Goal: Complete application form

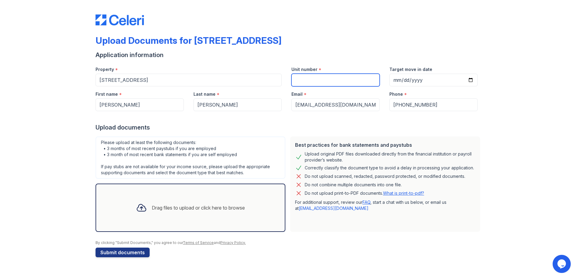
click at [306, 81] on input "Unit number" at bounding box center [335, 80] width 88 height 13
type input "2301"
click at [282, 120] on div at bounding box center [288, 117] width 387 height 12
click at [164, 207] on div "Drag files to upload or click here to browse" at bounding box center [198, 207] width 93 height 7
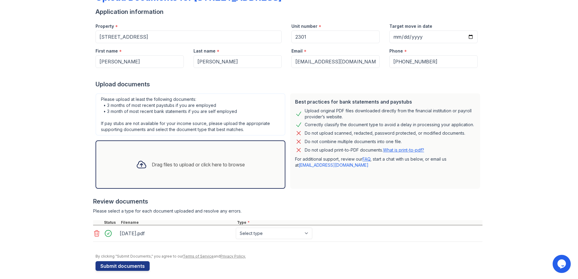
scroll to position [47, 0]
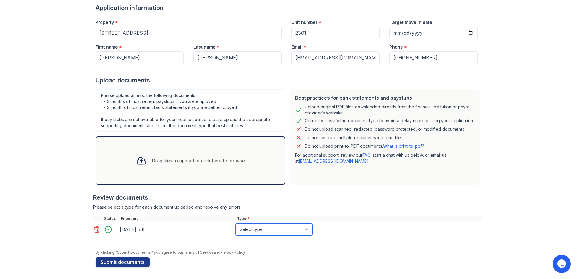
click at [305, 229] on select "Select type Paystub Bank Statement Offer Letter Tax Documents Benefit Award Let…" at bounding box center [274, 229] width 76 height 11
select select "paystub"
click at [236, 224] on select "Select type Paystub Bank Statement Offer Letter Tax Documents Benefit Award Let…" at bounding box center [274, 229] width 76 height 11
click at [196, 162] on div "Drag files to upload or click here to browse" at bounding box center [198, 160] width 93 height 7
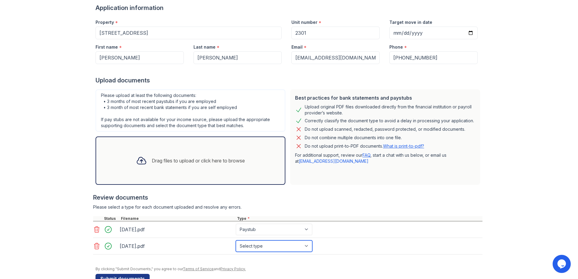
click at [305, 245] on select "Select type Paystub Bank Statement Offer Letter Tax Documents Benefit Award Let…" at bounding box center [274, 245] width 76 height 11
select select "paystub"
click at [236, 240] on select "Select type Paystub Bank Statement Offer Letter Tax Documents Benefit Award Let…" at bounding box center [274, 245] width 76 height 11
click at [192, 161] on div "Drag files to upload or click here to browse" at bounding box center [198, 160] width 93 height 7
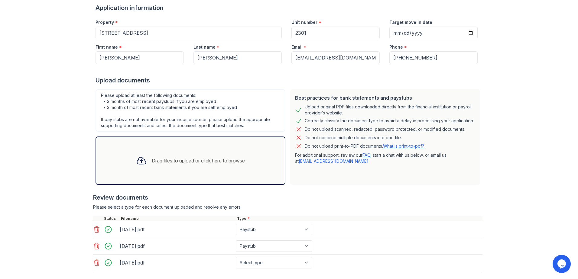
click at [172, 160] on div "Drag files to upload or click here to browse" at bounding box center [198, 160] width 93 height 7
click at [188, 160] on div "Drag files to upload or click here to browse" at bounding box center [198, 160] width 93 height 7
click at [201, 160] on div "Drag files to upload or click here to browse" at bounding box center [198, 160] width 93 height 7
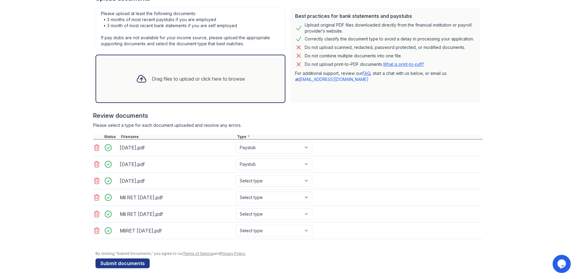
scroll to position [130, 0]
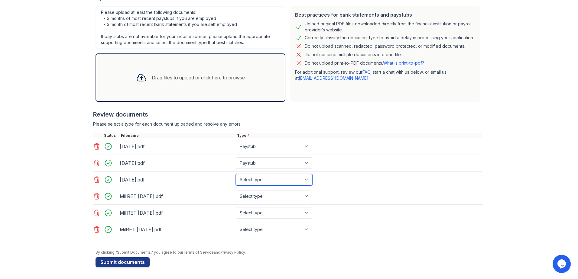
click at [305, 178] on select "Select type Paystub Bank Statement Offer Letter Tax Documents Benefit Award Let…" at bounding box center [274, 179] width 76 height 11
select select "paystub"
click at [236, 174] on select "Select type Paystub Bank Statement Offer Letter Tax Documents Benefit Award Let…" at bounding box center [274, 179] width 76 height 11
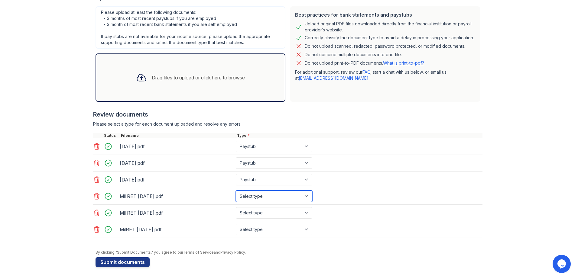
click at [305, 196] on select "Select type Paystub Bank Statement Offer Letter Tax Documents Benefit Award Let…" at bounding box center [274, 196] width 76 height 11
select select "paystub"
click at [236, 191] on select "Select type Paystub Bank Statement Offer Letter Tax Documents Benefit Award Let…" at bounding box center [274, 196] width 76 height 11
click at [304, 213] on select "Select type Paystub Bank Statement Offer Letter Tax Documents Benefit Award Let…" at bounding box center [274, 212] width 76 height 11
select select "paystub"
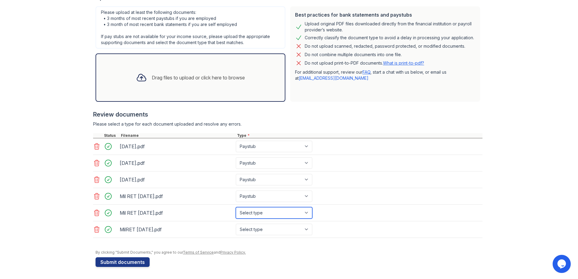
click at [236, 207] on select "Select type Paystub Bank Statement Offer Letter Tax Documents Benefit Award Let…" at bounding box center [274, 212] width 76 height 11
click at [308, 230] on select "Select type Paystub Bank Statement Offer Letter Tax Documents Benefit Award Let…" at bounding box center [274, 229] width 76 height 11
select select "paystub"
click at [236, 224] on select "Select type Paystub Bank Statement Offer Letter Tax Documents Benefit Award Let…" at bounding box center [274, 229] width 76 height 11
click at [189, 78] on div "Drag files to upload or click here to browse" at bounding box center [198, 77] width 93 height 7
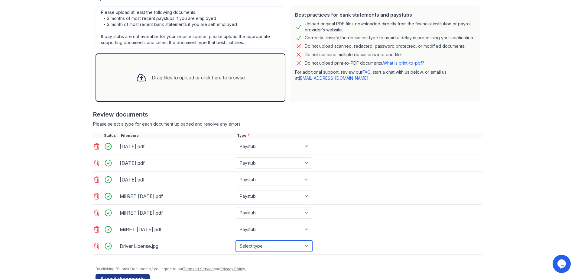
click at [305, 245] on select "Select type Paystub Bank Statement Offer Letter Tax Documents Benefit Award Let…" at bounding box center [274, 245] width 76 height 11
select select "other"
click at [236, 240] on select "Select type Paystub Bank Statement Offer Letter Tax Documents Benefit Award Let…" at bounding box center [274, 245] width 76 height 11
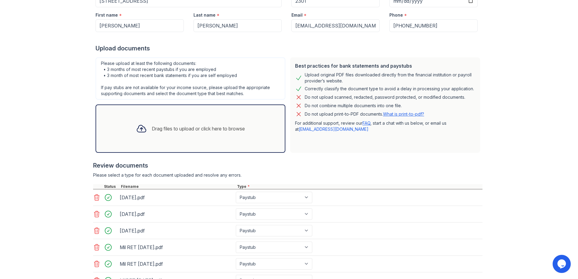
scroll to position [147, 0]
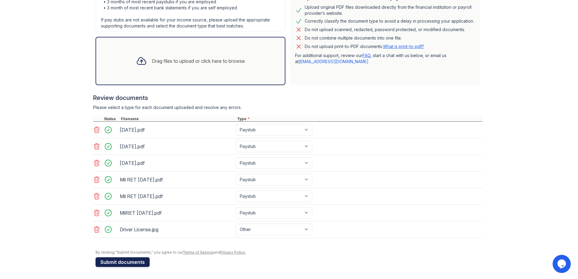
click at [133, 259] on button "Submit documents" at bounding box center [122, 262] width 54 height 10
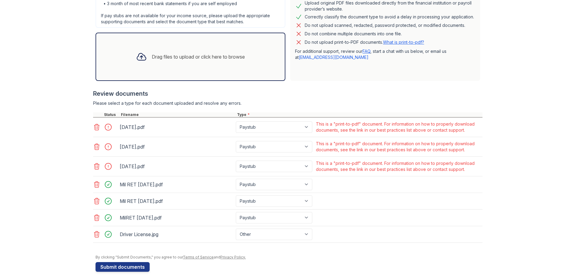
scroll to position [173, 0]
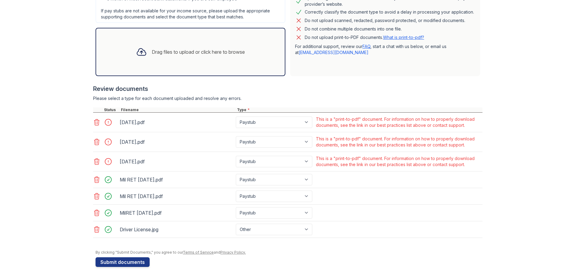
click at [95, 123] on icon at bounding box center [96, 122] width 7 height 7
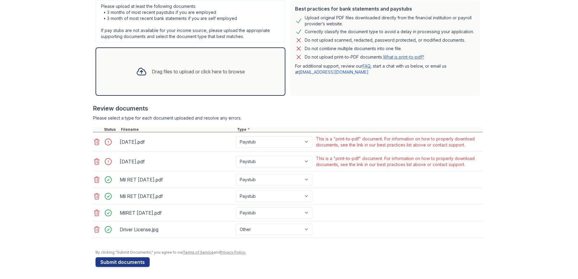
scroll to position [153, 0]
click at [94, 140] on icon at bounding box center [96, 142] width 5 height 6
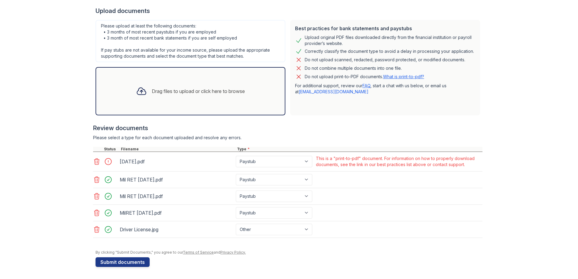
scroll to position [134, 0]
click at [93, 163] on icon at bounding box center [96, 161] width 7 height 7
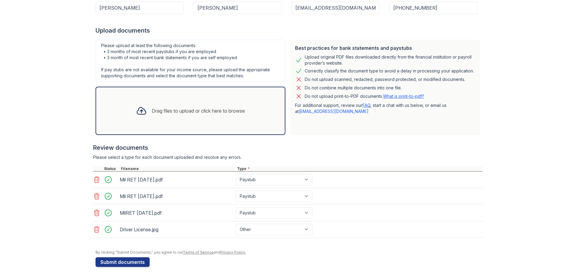
scroll to position [114, 0]
click at [174, 109] on div "Drag files to upload or click here to browse" at bounding box center [198, 110] width 93 height 7
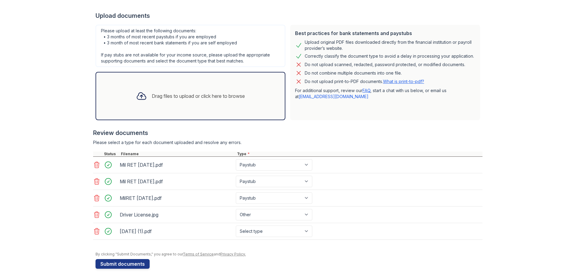
scroll to position [130, 0]
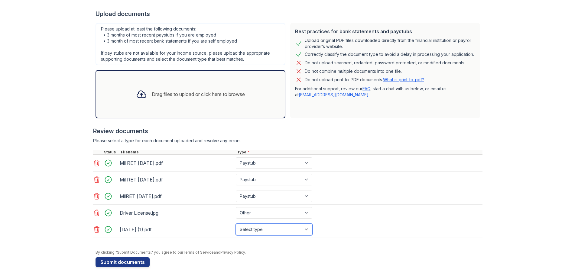
click at [306, 228] on select "Select type Paystub Bank Statement Offer Letter Tax Documents Benefit Award Let…" at bounding box center [274, 229] width 76 height 11
select select "paystub"
click at [236, 224] on select "Select type Paystub Bank Statement Offer Letter Tax Documents Benefit Award Let…" at bounding box center [274, 229] width 76 height 11
click at [366, 89] on link "FAQ" at bounding box center [366, 88] width 8 height 5
click at [225, 93] on div "Drag files to upload or click here to browse" at bounding box center [198, 94] width 93 height 7
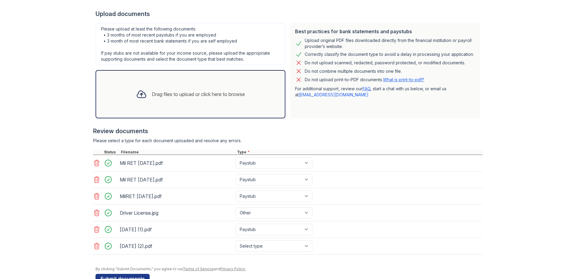
click at [206, 95] on div "Drag files to upload or click here to browse" at bounding box center [198, 94] width 93 height 7
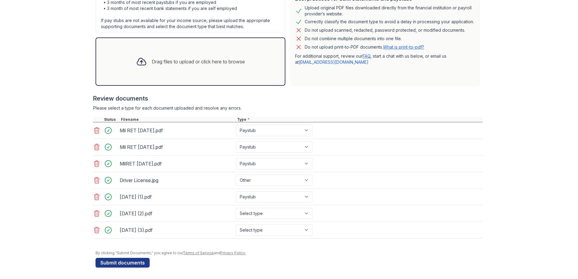
scroll to position [164, 0]
click at [305, 213] on select "Select type Paystub Bank Statement Offer Letter Tax Documents Benefit Award Let…" at bounding box center [274, 212] width 76 height 11
select select "paystub"
click at [236, 207] on select "Select type Paystub Bank Statement Offer Letter Tax Documents Benefit Award Let…" at bounding box center [274, 212] width 76 height 11
click at [306, 229] on select "Select type Paystub Bank Statement Offer Letter Tax Documents Benefit Award Let…" at bounding box center [274, 229] width 76 height 11
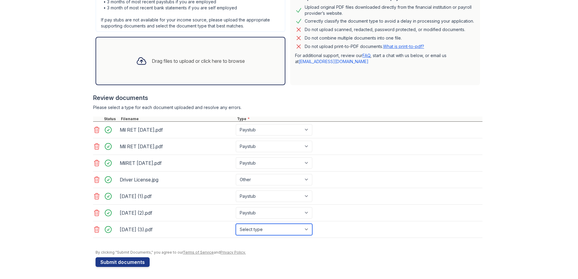
select select "paystub"
click at [236, 224] on select "Select type Paystub Bank Statement Offer Letter Tax Documents Benefit Award Let…" at bounding box center [274, 229] width 76 height 11
click at [135, 260] on button "Submit documents" at bounding box center [122, 262] width 54 height 10
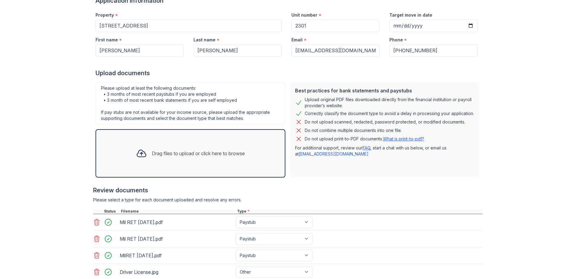
scroll to position [82, 0]
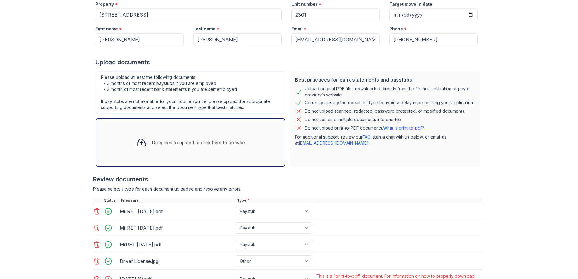
click at [321, 143] on link "[EMAIL_ADDRESS][DOMAIN_NAME]" at bounding box center [333, 142] width 70 height 5
click at [316, 143] on link "[EMAIL_ADDRESS][DOMAIN_NAME]" at bounding box center [333, 142] width 70 height 5
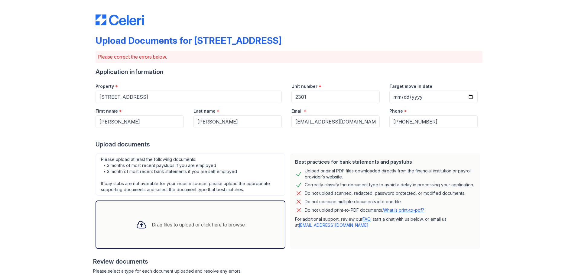
scroll to position [173, 0]
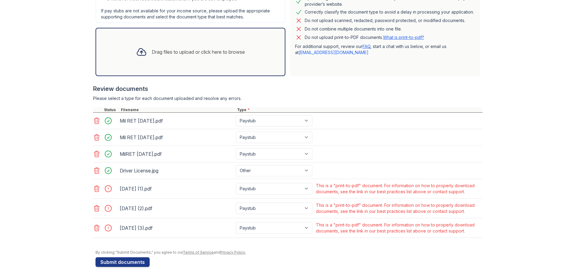
click at [94, 189] on icon at bounding box center [96, 189] width 5 height 6
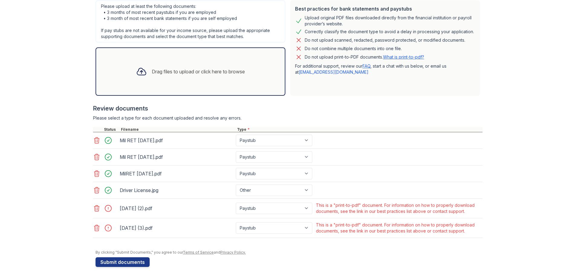
click at [94, 208] on icon at bounding box center [96, 208] width 5 height 6
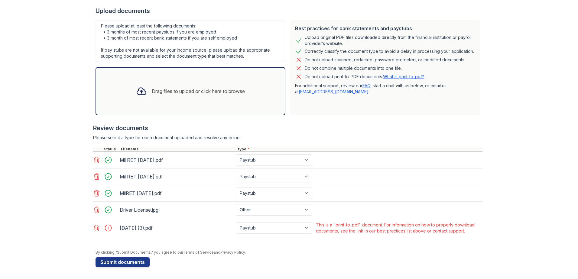
click at [96, 229] on icon at bounding box center [96, 227] width 7 height 7
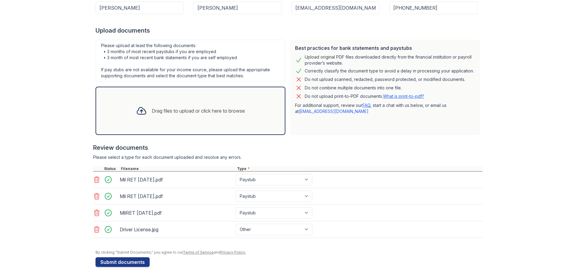
click at [317, 112] on link "[EMAIL_ADDRESS][DOMAIN_NAME]" at bounding box center [333, 111] width 70 height 5
drag, startPoint x: 340, startPoint y: 111, endPoint x: 292, endPoint y: 109, distance: 48.4
click at [292, 109] on div "Best practices for bank statements and paystubs Upload original PDF files downl…" at bounding box center [385, 87] width 190 height 95
drag, startPoint x: 292, startPoint y: 109, endPoint x: 297, endPoint y: 111, distance: 5.1
copy link "[EMAIL_ADDRESS][DOMAIN_NAME]"
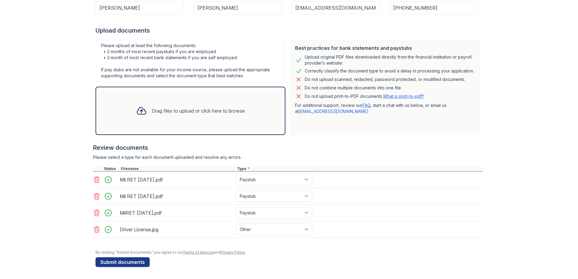
click at [325, 137] on div at bounding box center [287, 140] width 389 height 6
